Goal: Task Accomplishment & Management: Use online tool/utility

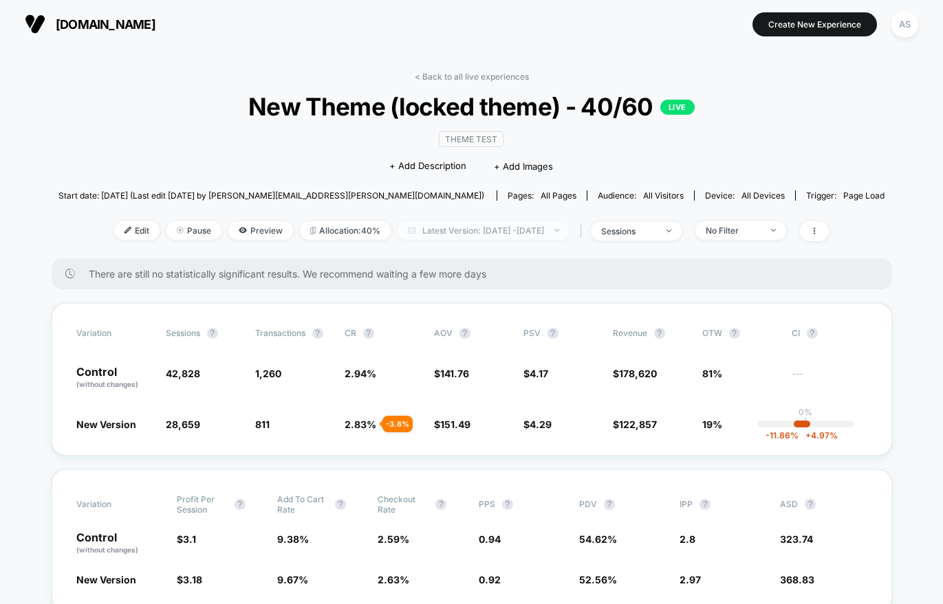
click at [546, 230] on span "Latest Version: Aug 11, 2025 - Aug 11, 2025" at bounding box center [483, 230] width 172 height 19
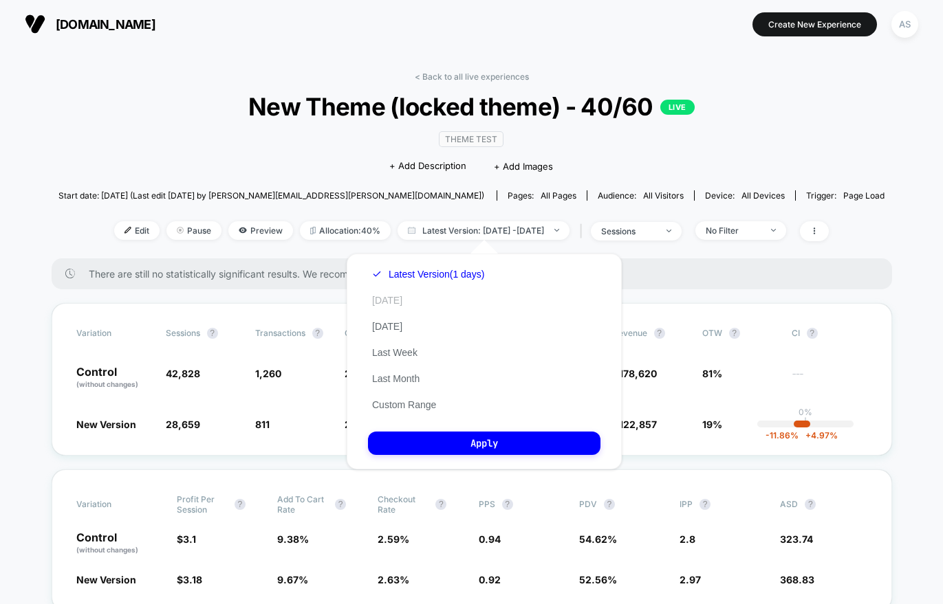
click at [394, 300] on button "Today" at bounding box center [387, 300] width 39 height 12
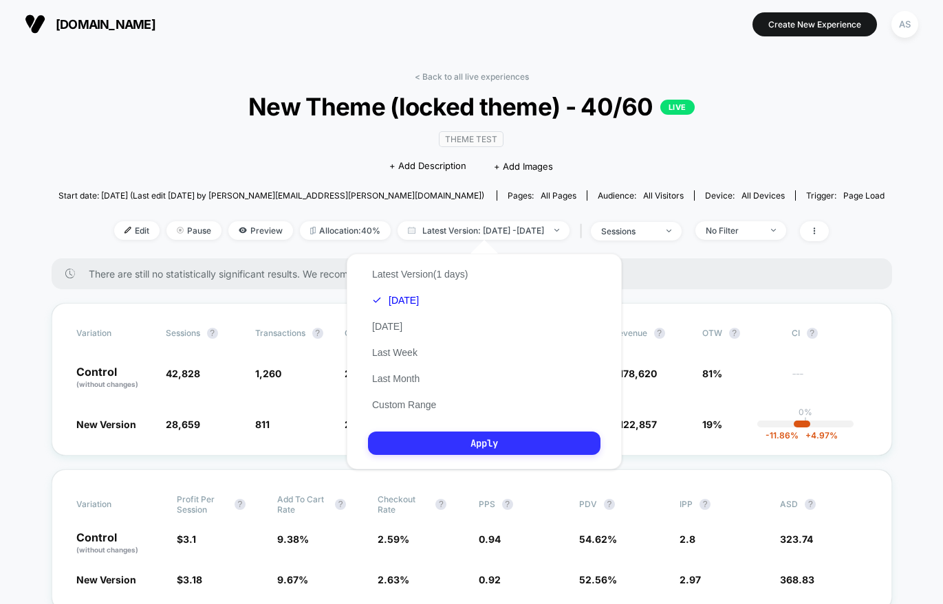
click at [445, 443] on button "Apply" at bounding box center [484, 443] width 232 height 23
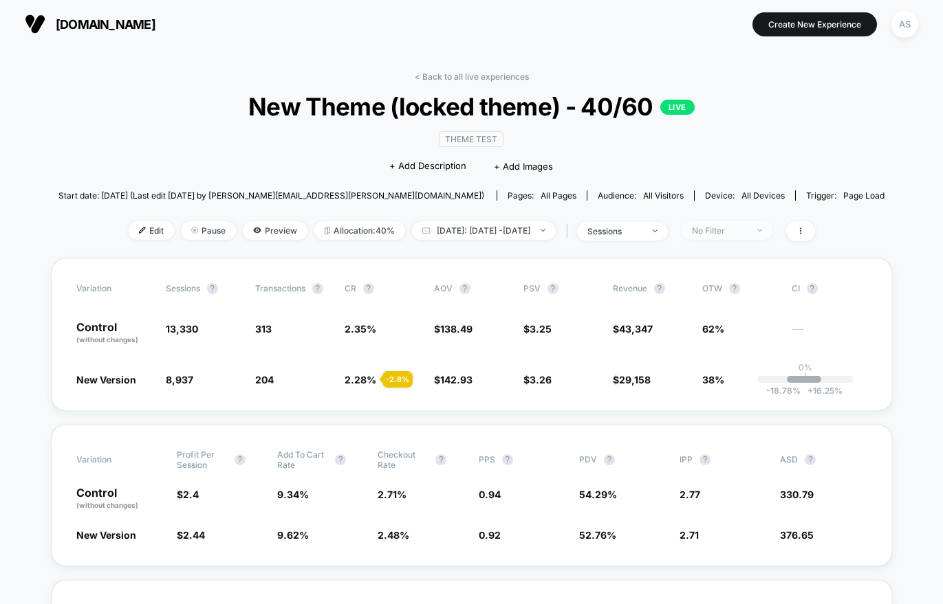
click at [724, 223] on span "No Filter" at bounding box center [726, 230] width 91 height 19
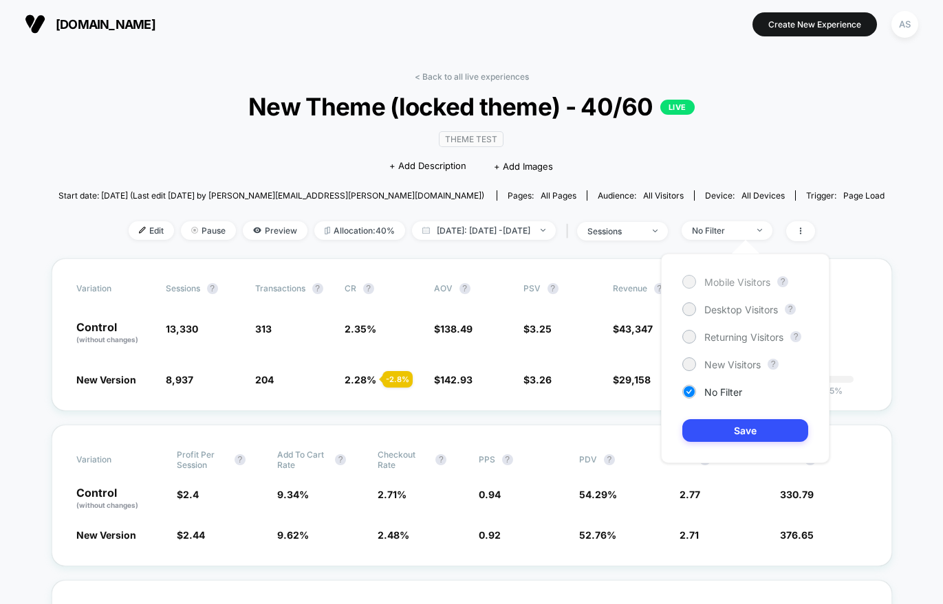
click at [720, 283] on span "Mobile Visitors" at bounding box center [737, 282] width 66 height 12
click at [725, 432] on button "Save" at bounding box center [745, 430] width 126 height 23
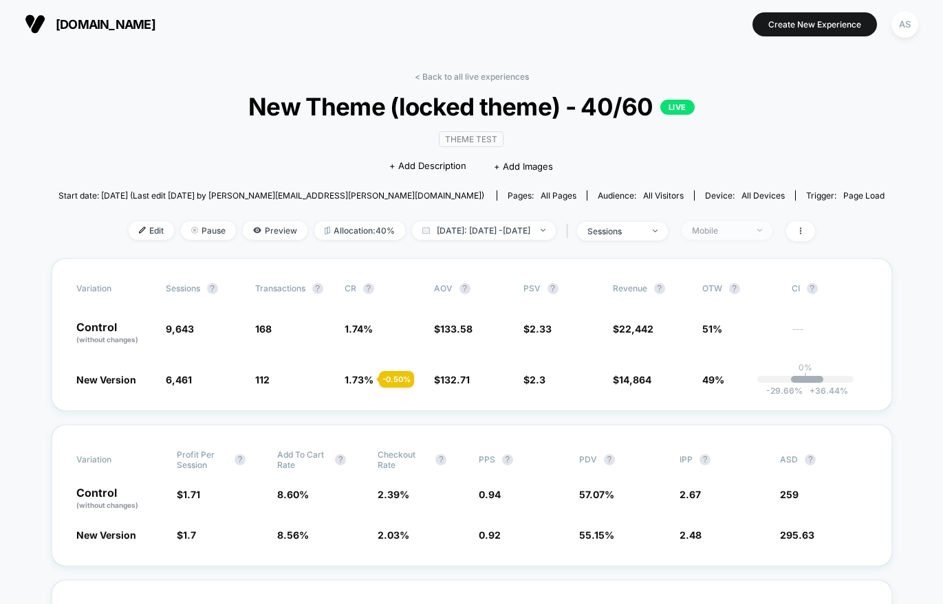
click at [710, 232] on span "Mobile" at bounding box center [726, 230] width 91 height 19
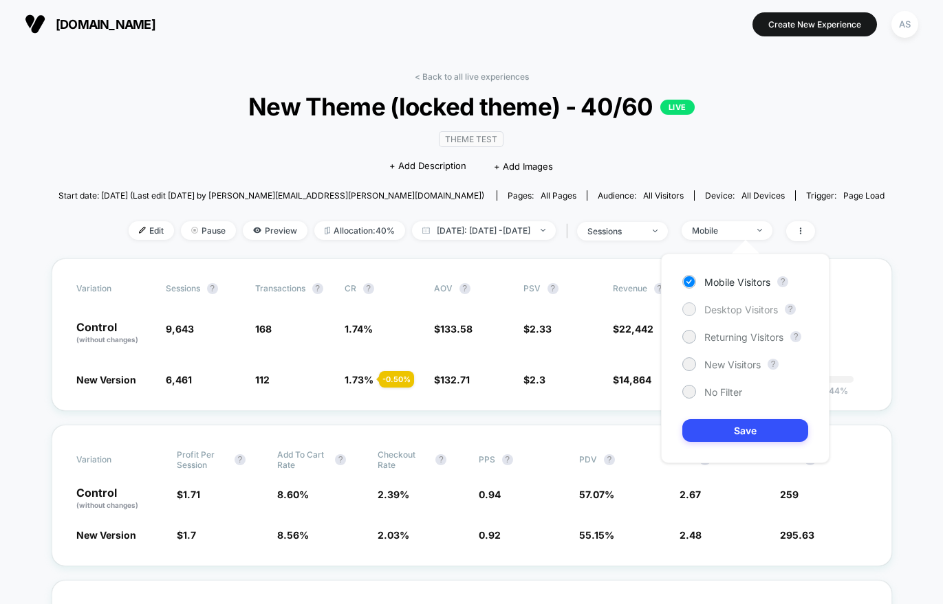
click at [732, 308] on span "Desktop Visitors" at bounding box center [741, 310] width 74 height 12
click at [723, 432] on button "Save" at bounding box center [745, 430] width 126 height 23
